Goal: Transaction & Acquisition: Book appointment/travel/reservation

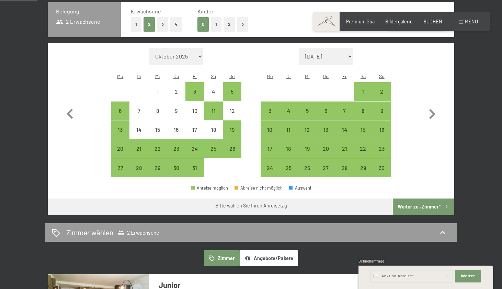
scroll to position [166, 0]
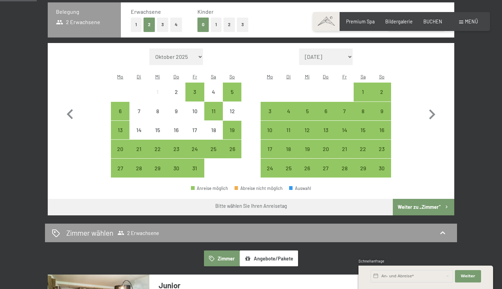
click at [286, 250] on button "Angebote/Pakete" at bounding box center [269, 258] width 58 height 16
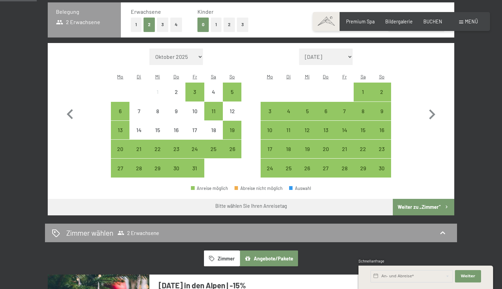
click at [430, 25] on div "Buchen Anfragen Premium Spa Bildergalerie BUCHEN Menü DE IT EN Gutschein Bilder…" at bounding box center [401, 21] width 153 height 7
click at [433, 19] on span "BUCHEN" at bounding box center [433, 21] width 19 height 6
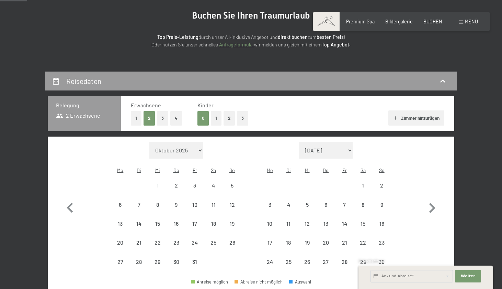
scroll to position [140, 0]
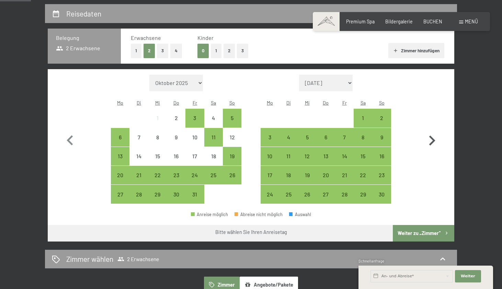
click at [429, 140] on icon "button" at bounding box center [432, 141] width 20 height 20
select select "[DATE]"
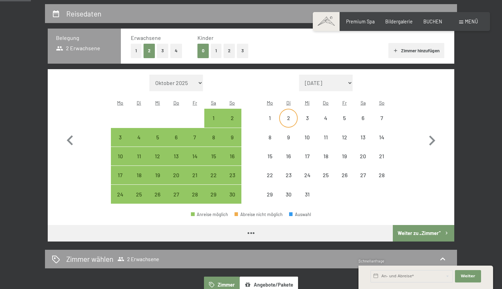
select select "[DATE]"
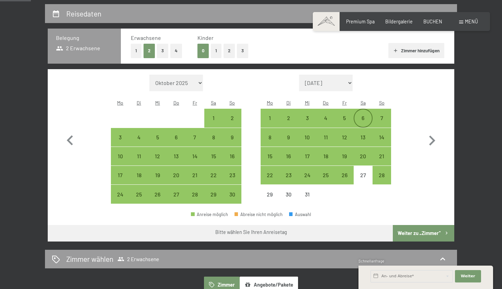
click at [363, 109] on div "6" at bounding box center [363, 117] width 17 height 17
select select "[DATE]"
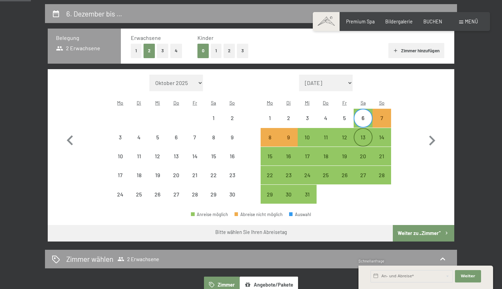
click at [362, 134] on div "13" at bounding box center [363, 142] width 17 height 17
select select "[DATE]"
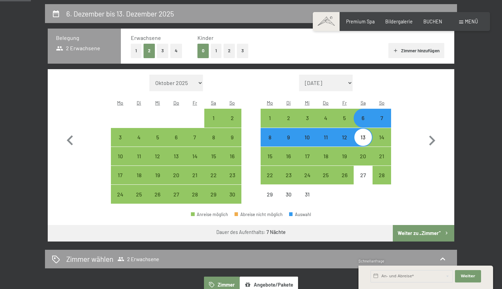
click at [411, 225] on button "Weiter zu „Zimmer“" at bounding box center [423, 233] width 61 height 16
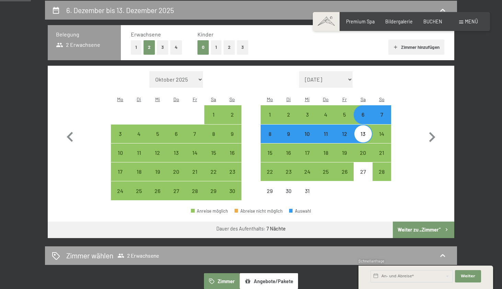
select select "[DATE]"
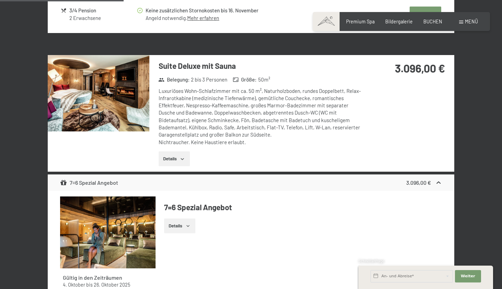
scroll to position [707, 0]
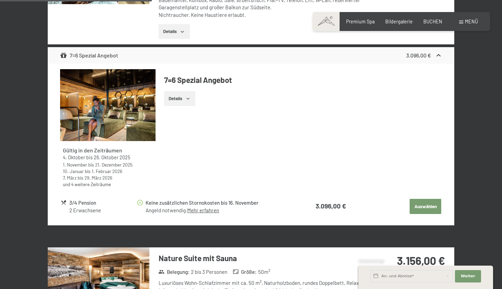
click at [419, 200] on button "Auswählen" at bounding box center [426, 206] width 32 height 15
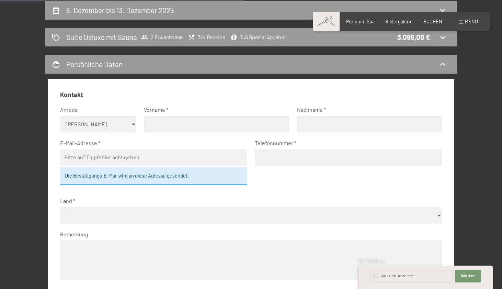
select select "m"
type input "[PERSON_NAME]"
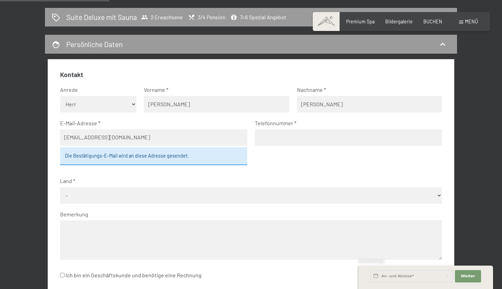
type input "[EMAIL_ADDRESS][DOMAIN_NAME]"
type input "01705588242"
select select "DEU"
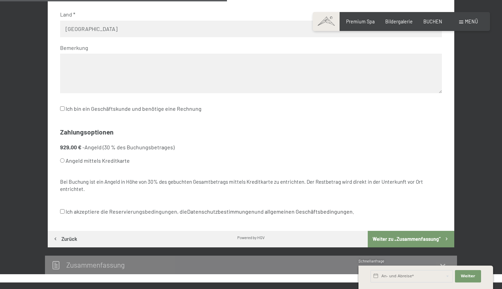
scroll to position [393, 0]
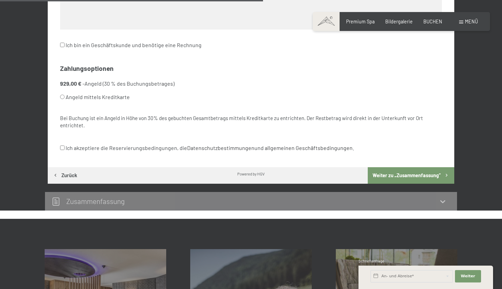
click at [383, 167] on button "Weiter zu „Zusammen­fassung“" at bounding box center [411, 175] width 87 height 16
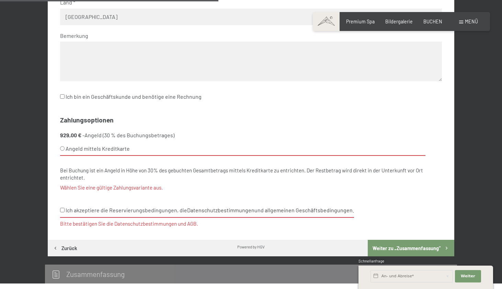
scroll to position [334, 0]
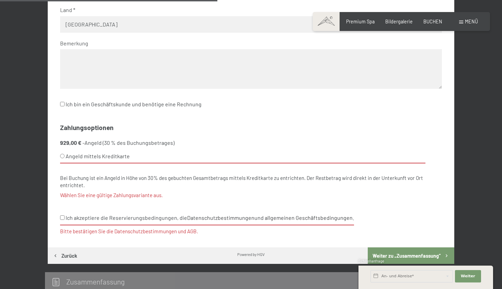
click at [64, 149] on label "Angeld mittels Kreditkarte" at bounding box center [243, 156] width 366 height 14
click at [64, 154] on input "Angeld mittels Kreditkarte" at bounding box center [62, 156] width 4 height 4
radio input "true"
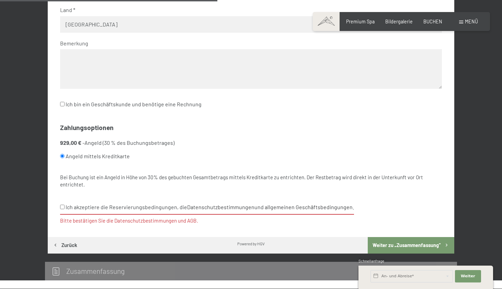
click at [62, 204] on input "Ich akzeptiere die Reservierungsbedingungen, die Datenschutzbestimmungen und al…" at bounding box center [62, 206] width 4 height 4
checkbox input "true"
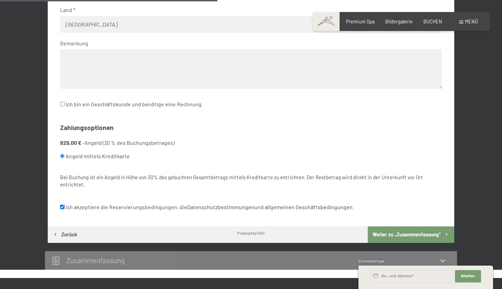
click at [376, 226] on button "Weiter zu „Zusammen­fassung“" at bounding box center [411, 234] width 87 height 16
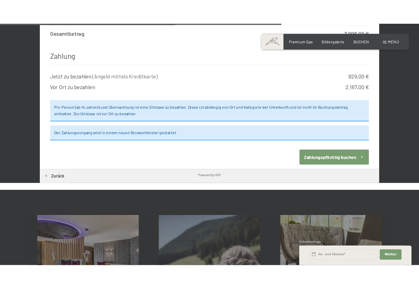
scroll to position [606, 0]
